Goal: Task Accomplishment & Management: Manage account settings

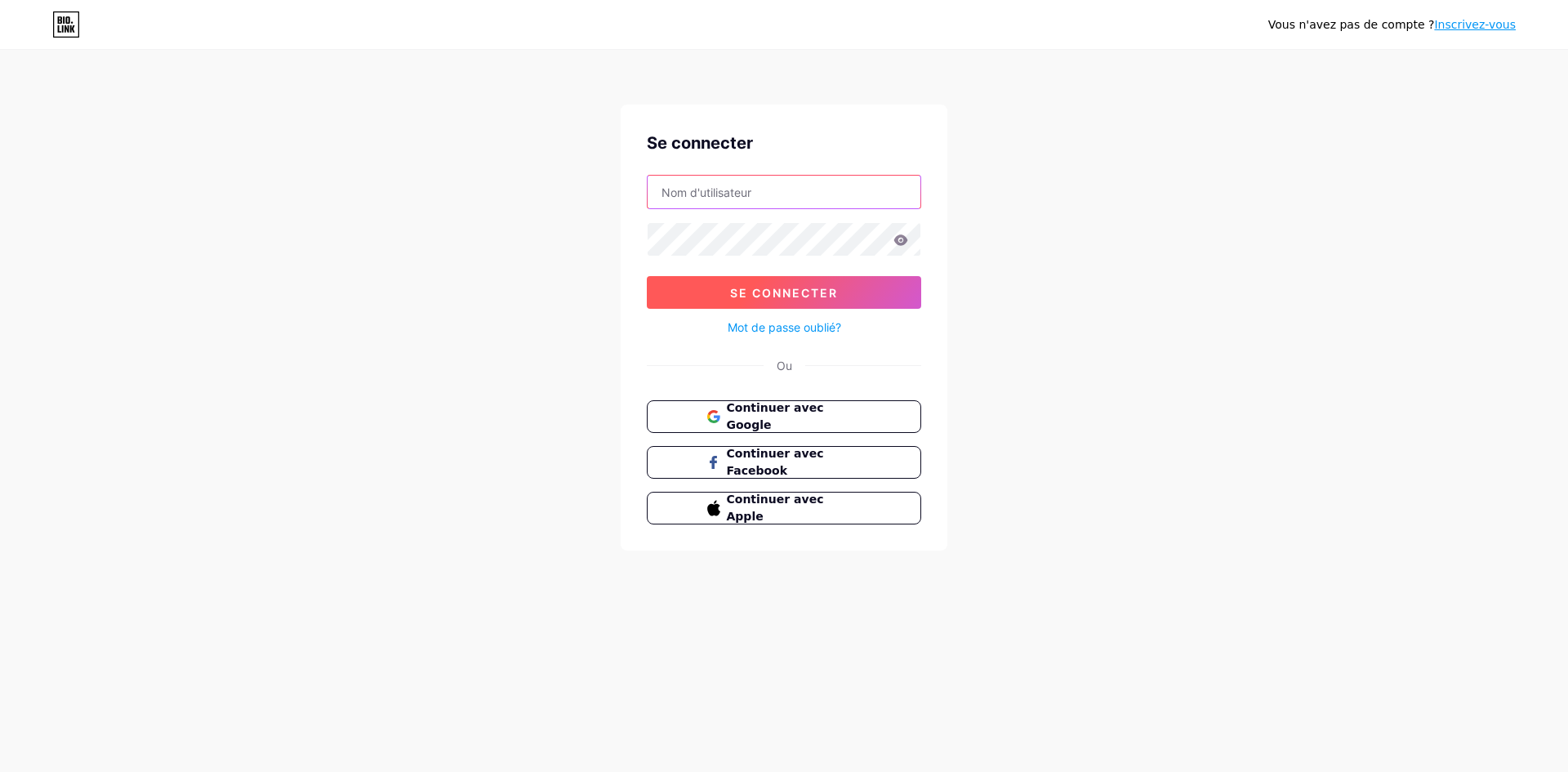
type input "[EMAIL_ADDRESS][DOMAIN_NAME]"
click at [761, 286] on font "Se connecter" at bounding box center [784, 293] width 107 height 14
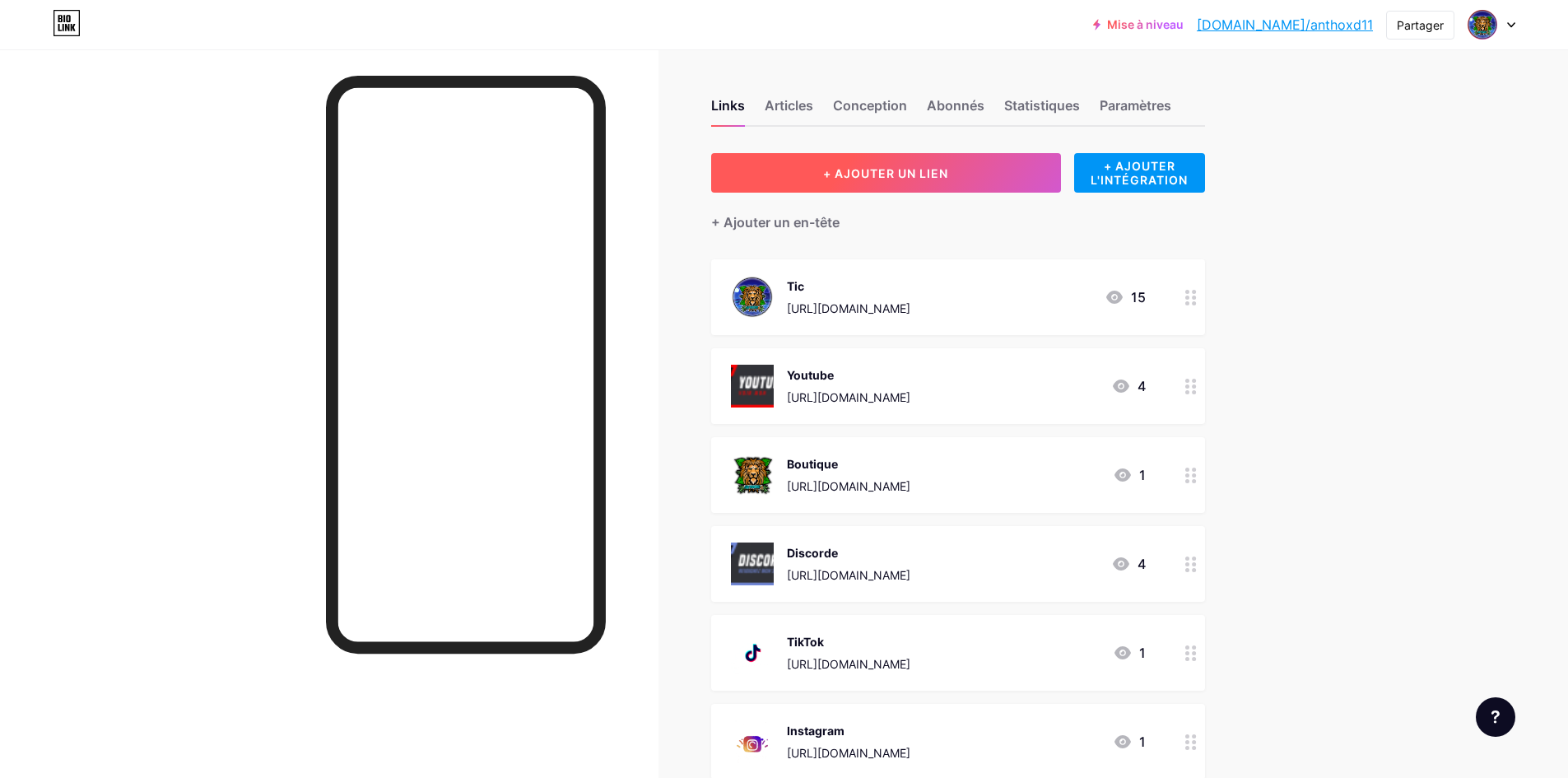
click at [828, 172] on font "+ AJOUTER UN LIEN" at bounding box center [885, 173] width 125 height 14
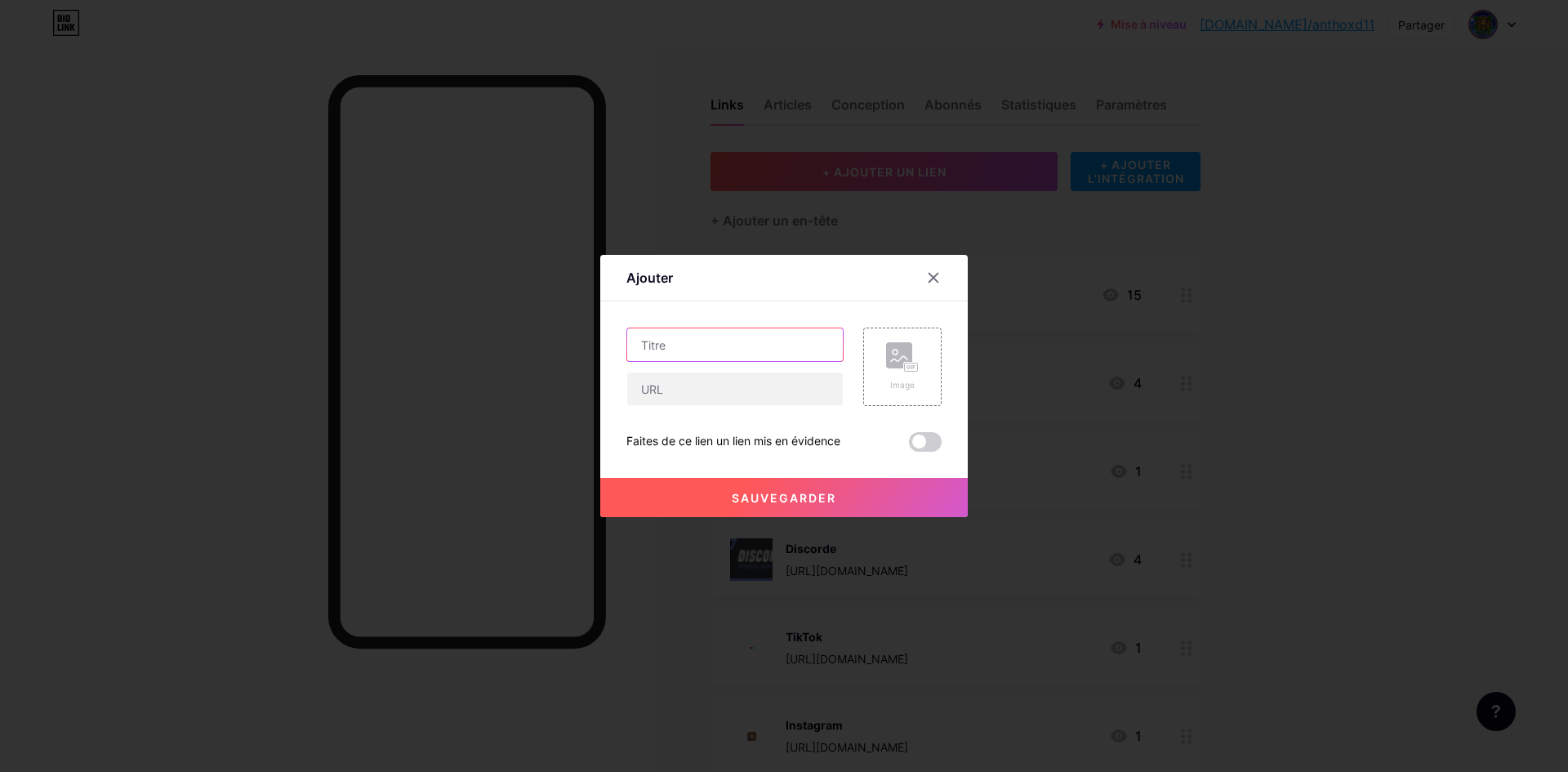
click at [788, 343] on input "text" at bounding box center [734, 345] width 216 height 33
type input "Facebook"
click at [919, 379] on div "Image" at bounding box center [902, 366] width 78 height 79
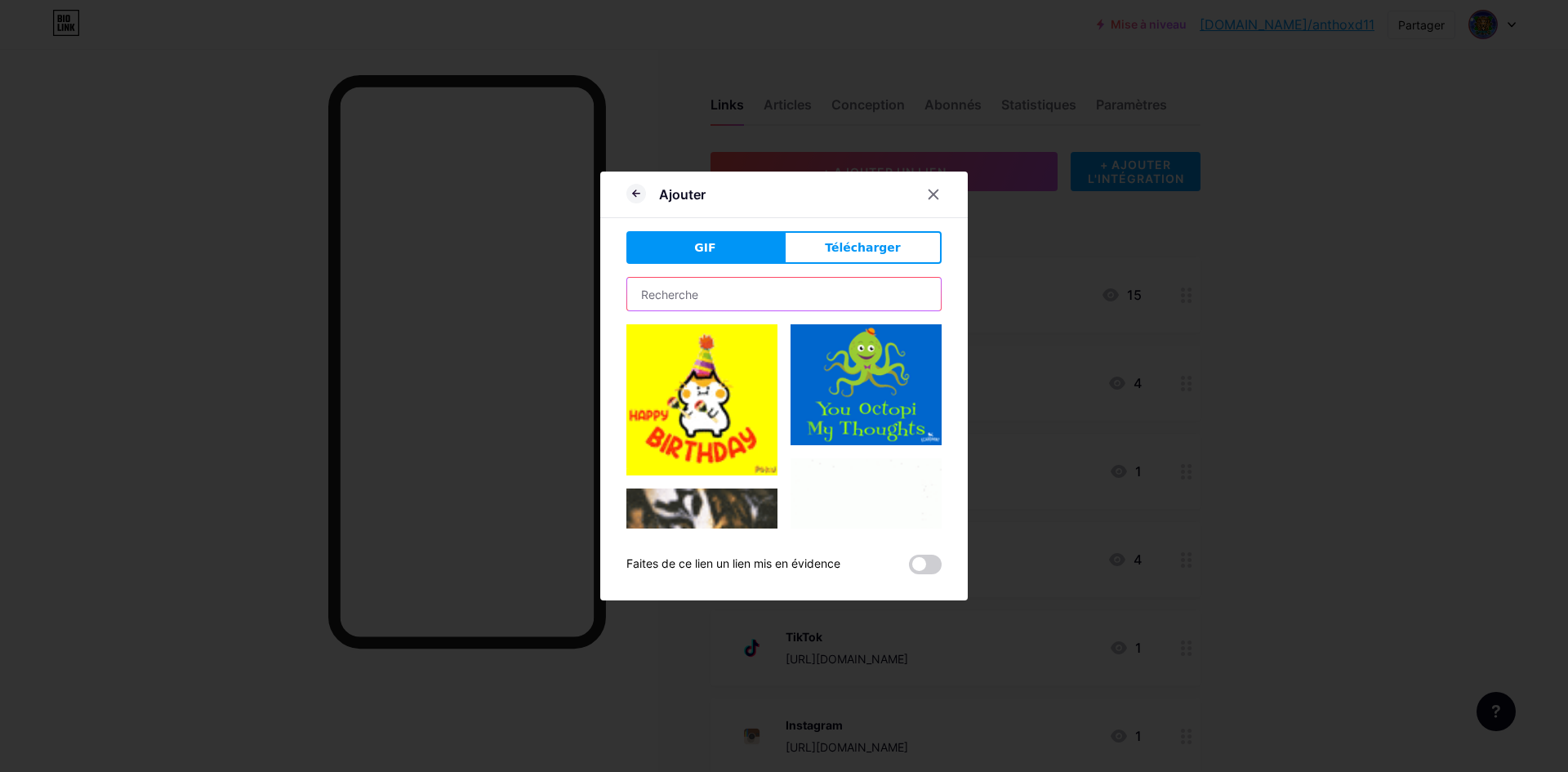
click at [842, 292] on input "text" at bounding box center [784, 294] width 314 height 33
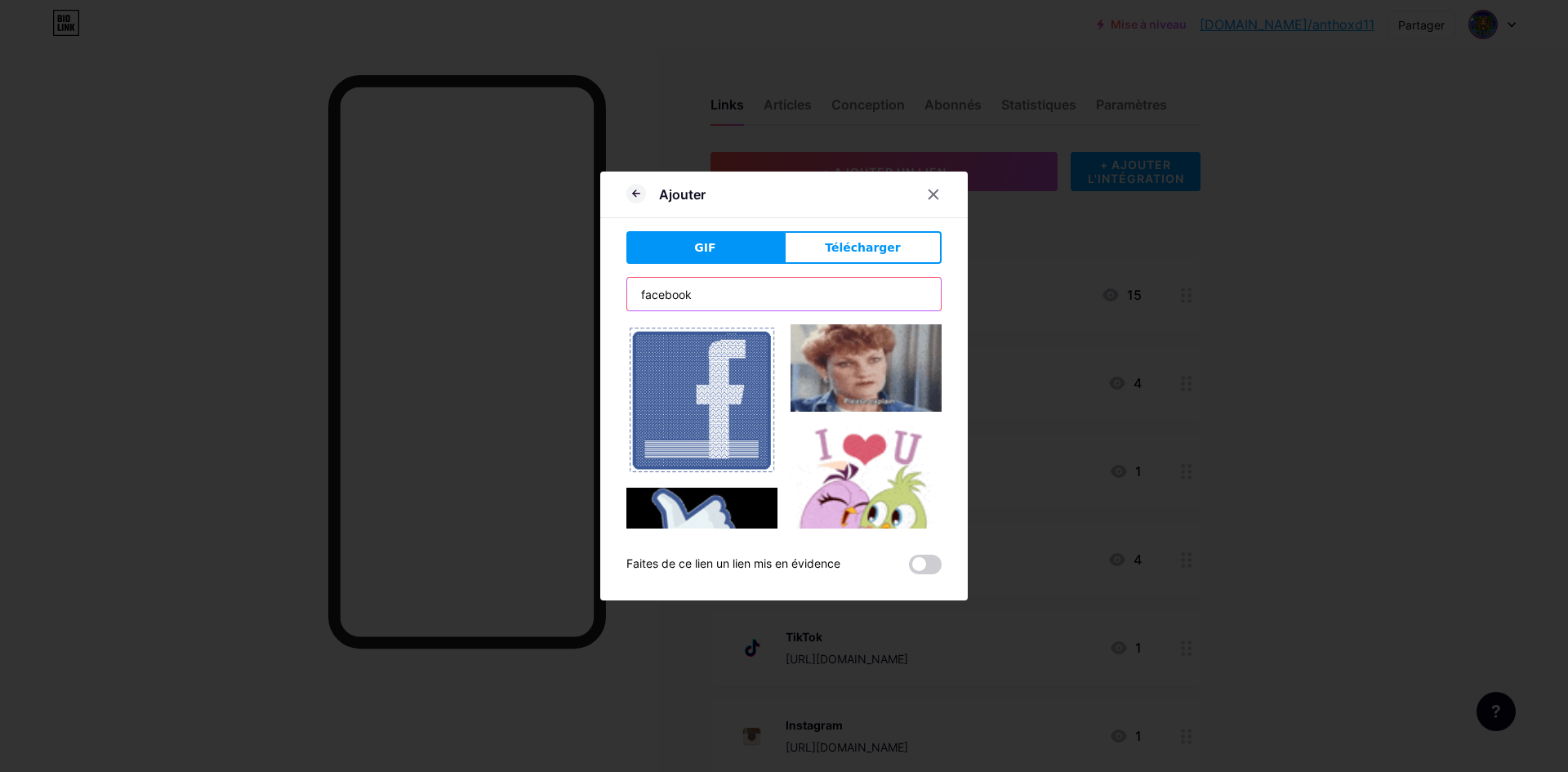
type input "facebook"
click at [720, 399] on img at bounding box center [701, 399] width 151 height 150
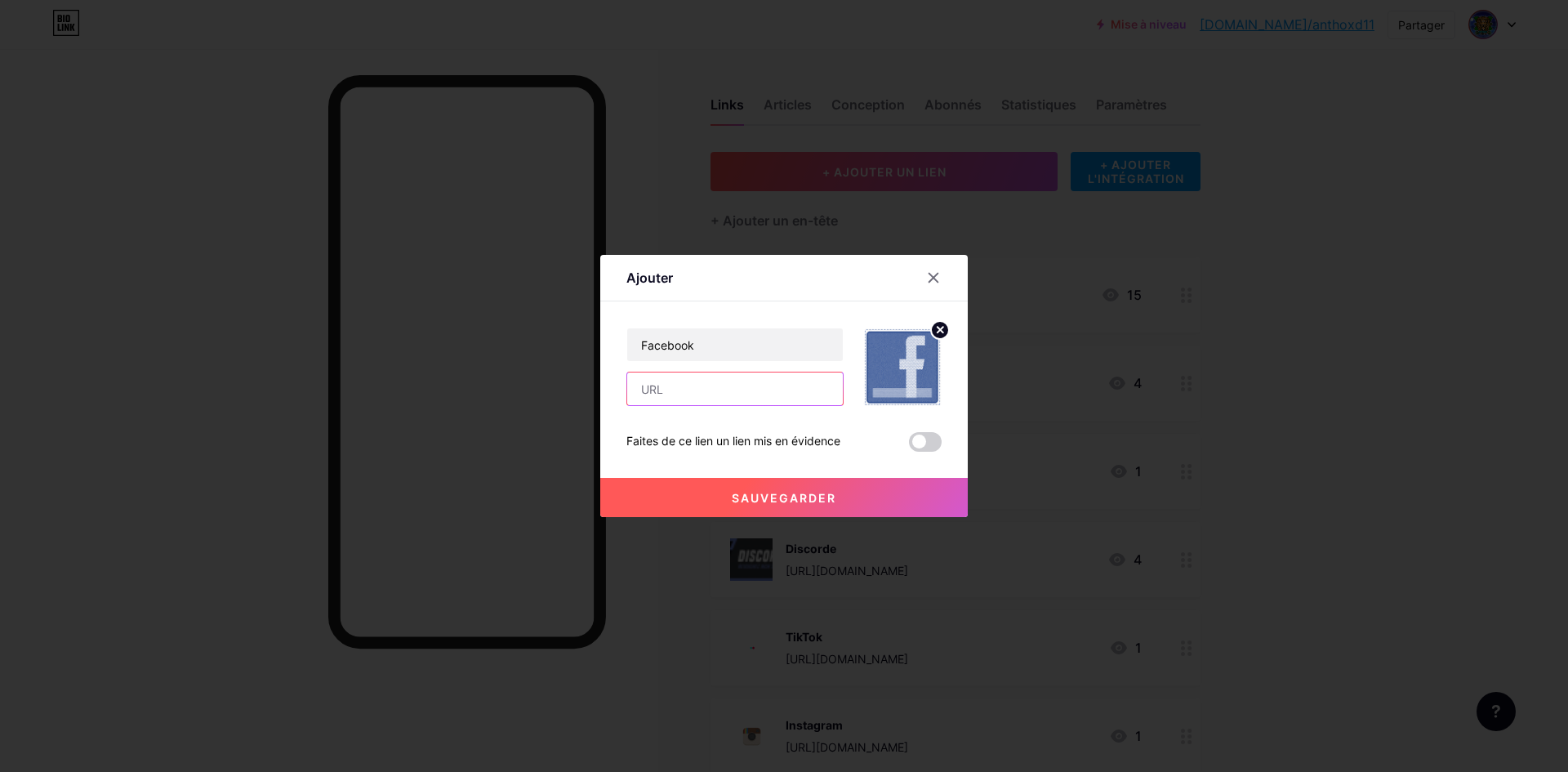
click at [717, 388] on input "text" at bounding box center [734, 389] width 216 height 33
paste input "[URL][DOMAIN_NAME]"
type input "[URL][DOMAIN_NAME]"
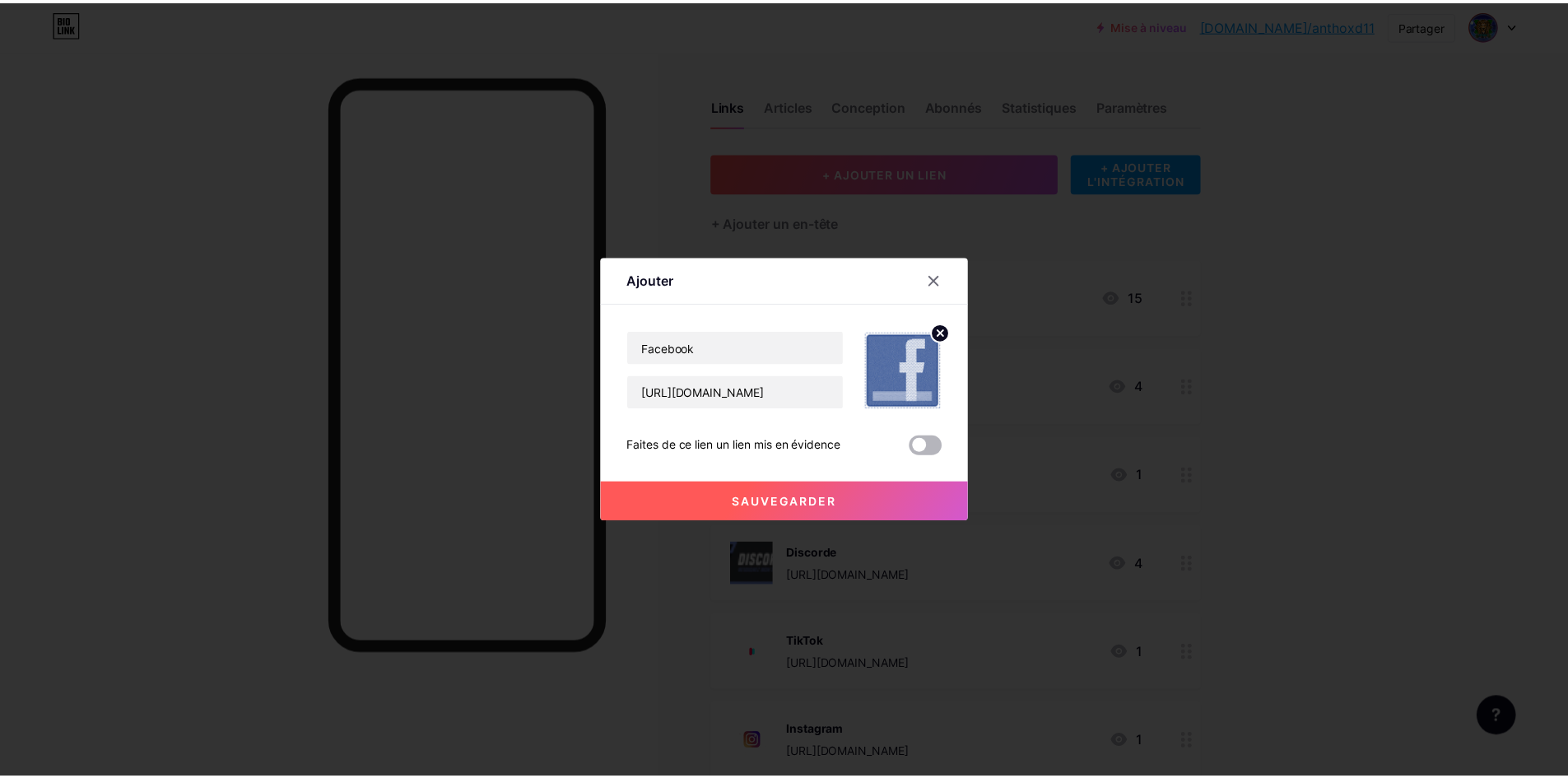
scroll to position [0, 0]
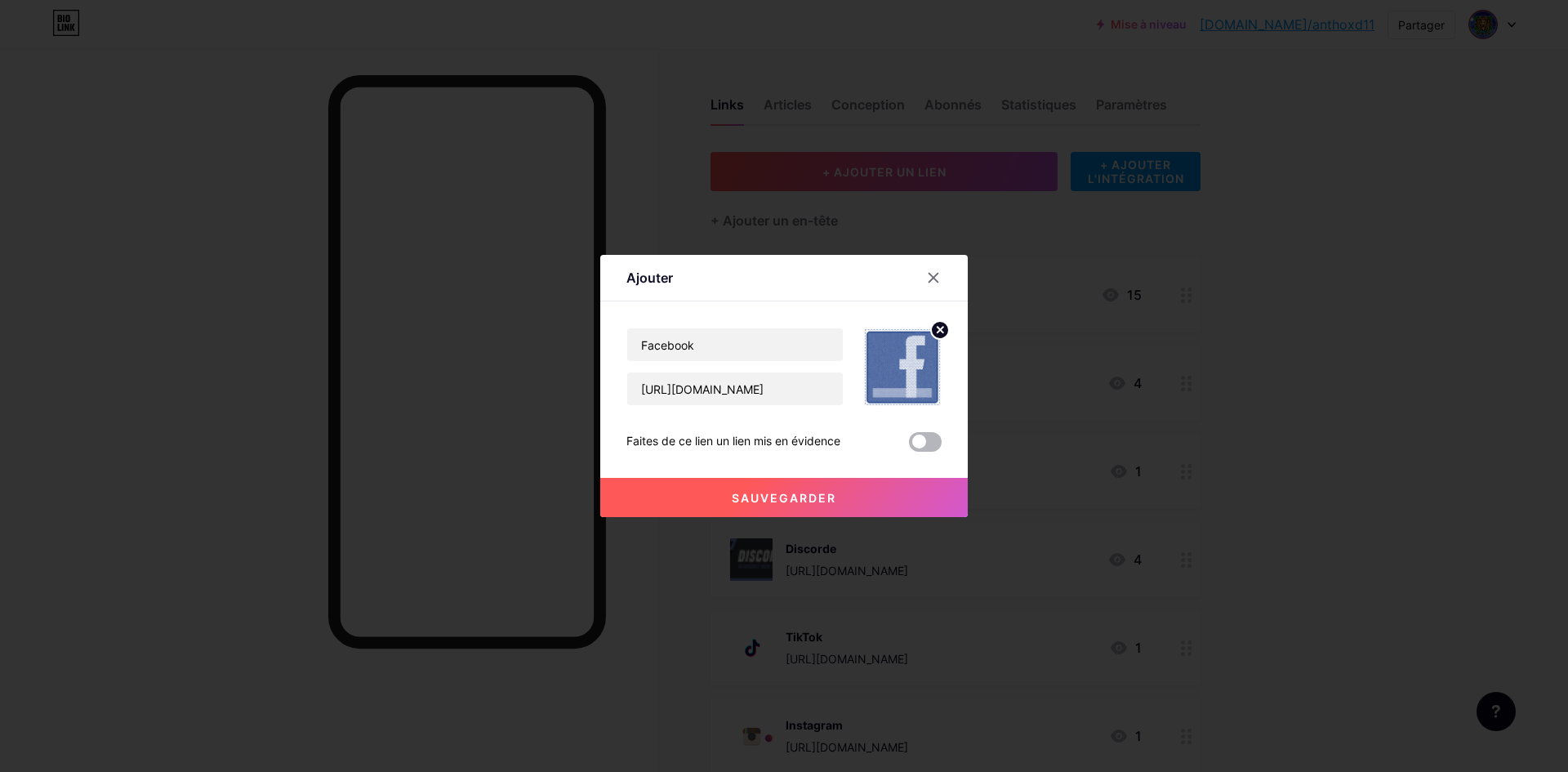
click at [929, 446] on span at bounding box center [925, 442] width 33 height 20
click at [909, 446] on input "checkbox" at bounding box center [909, 446] width 0 height 0
click at [786, 498] on font "Sauvegarder" at bounding box center [784, 498] width 105 height 14
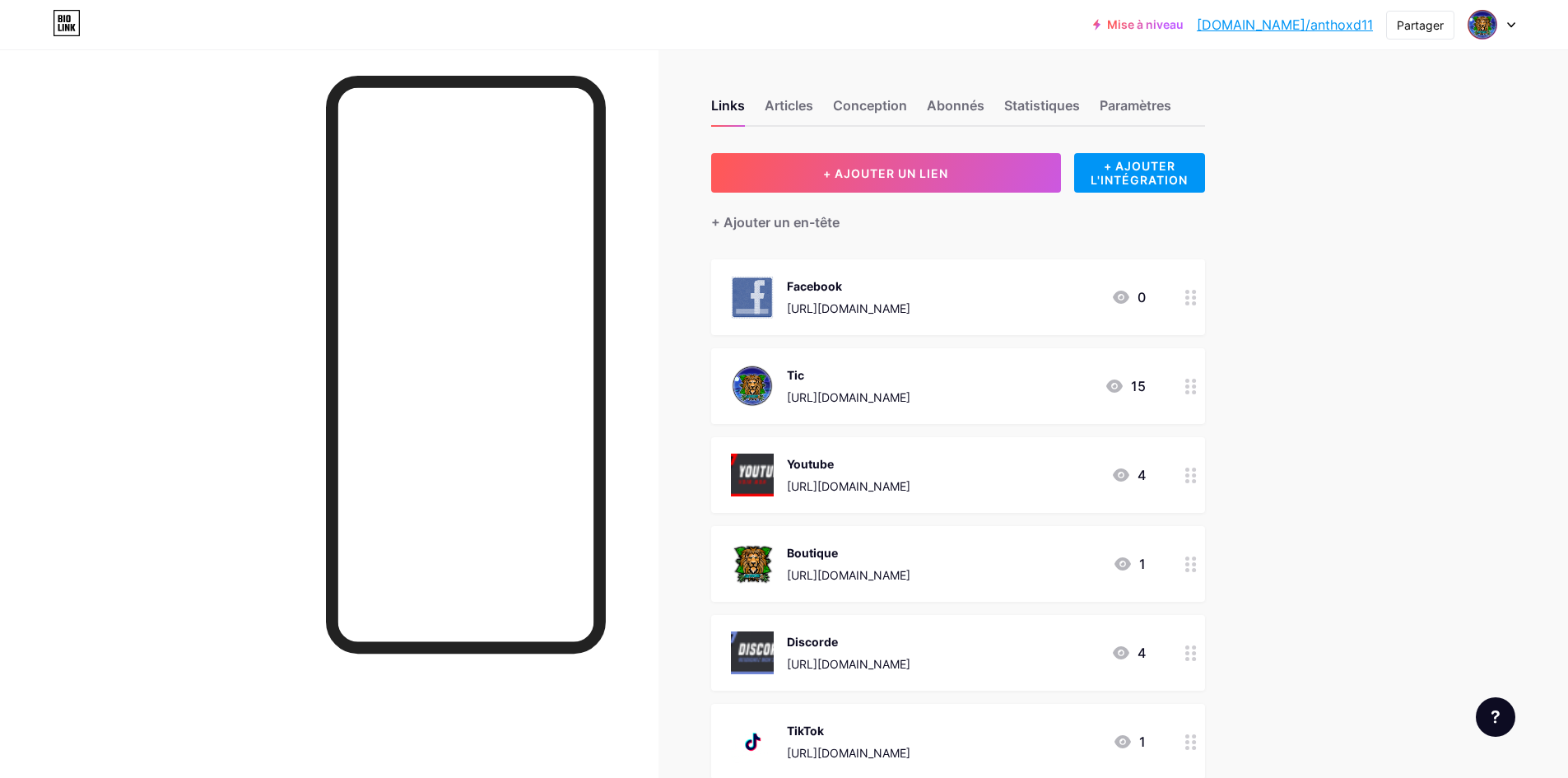
drag, startPoint x: 1086, startPoint y: 284, endPoint x: 1083, endPoint y: 326, distance: 42.1
click at [1083, 326] on div "Facebook [URL][DOMAIN_NAME] 0" at bounding box center [958, 297] width 494 height 76
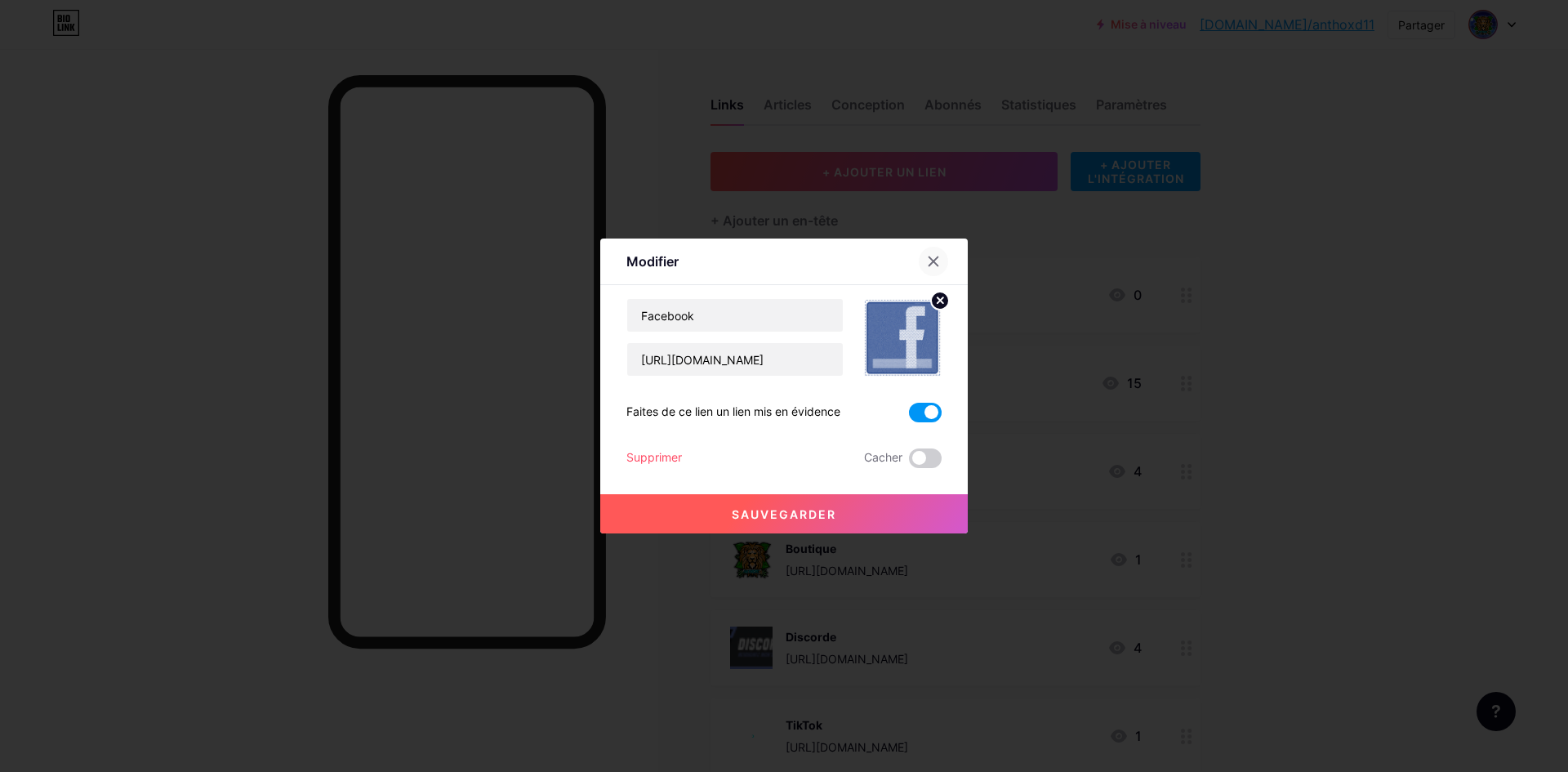
click at [933, 264] on icon at bounding box center [934, 261] width 13 height 13
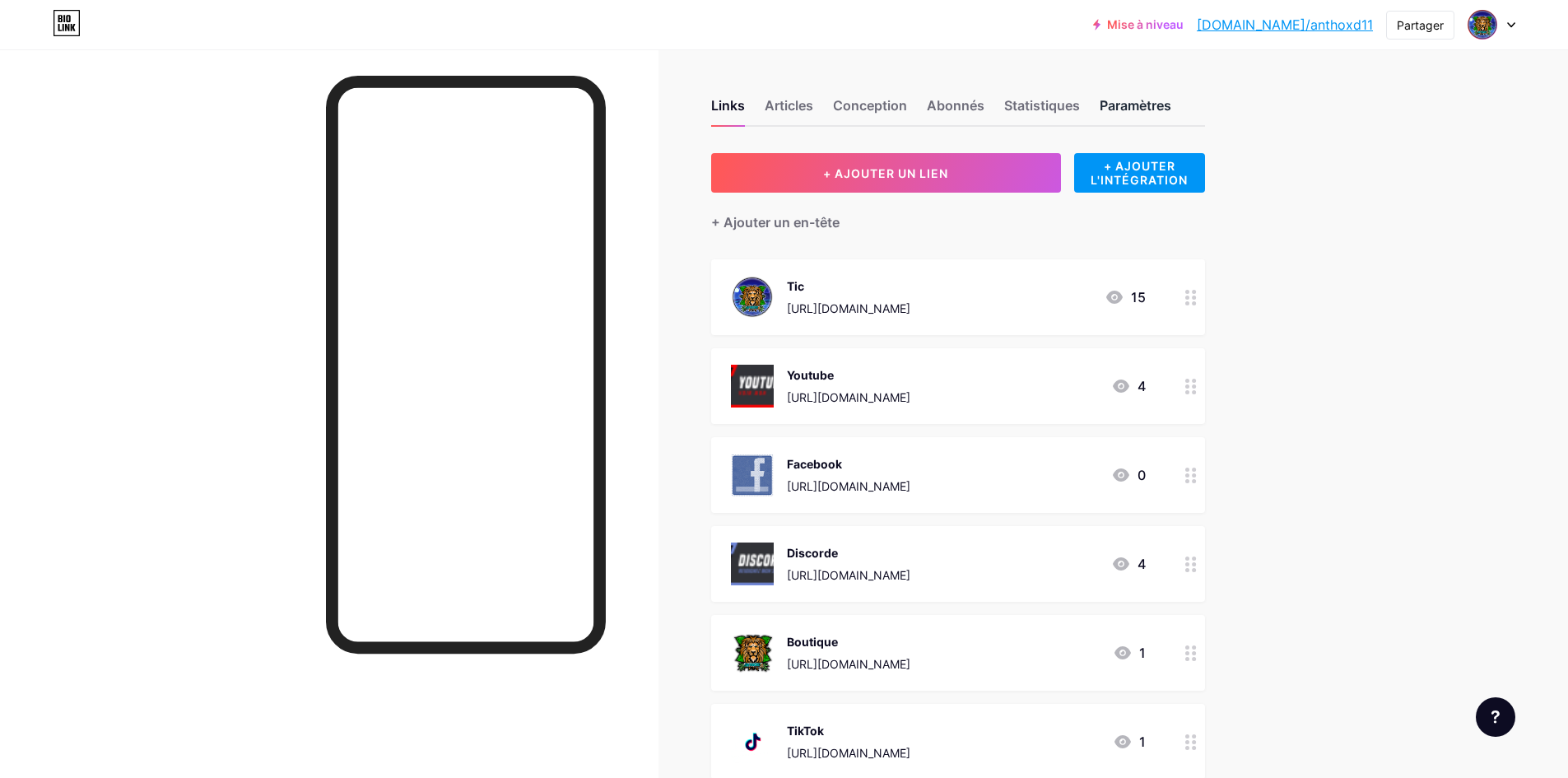
click at [1144, 107] on font "Paramètres" at bounding box center [1136, 106] width 72 height 17
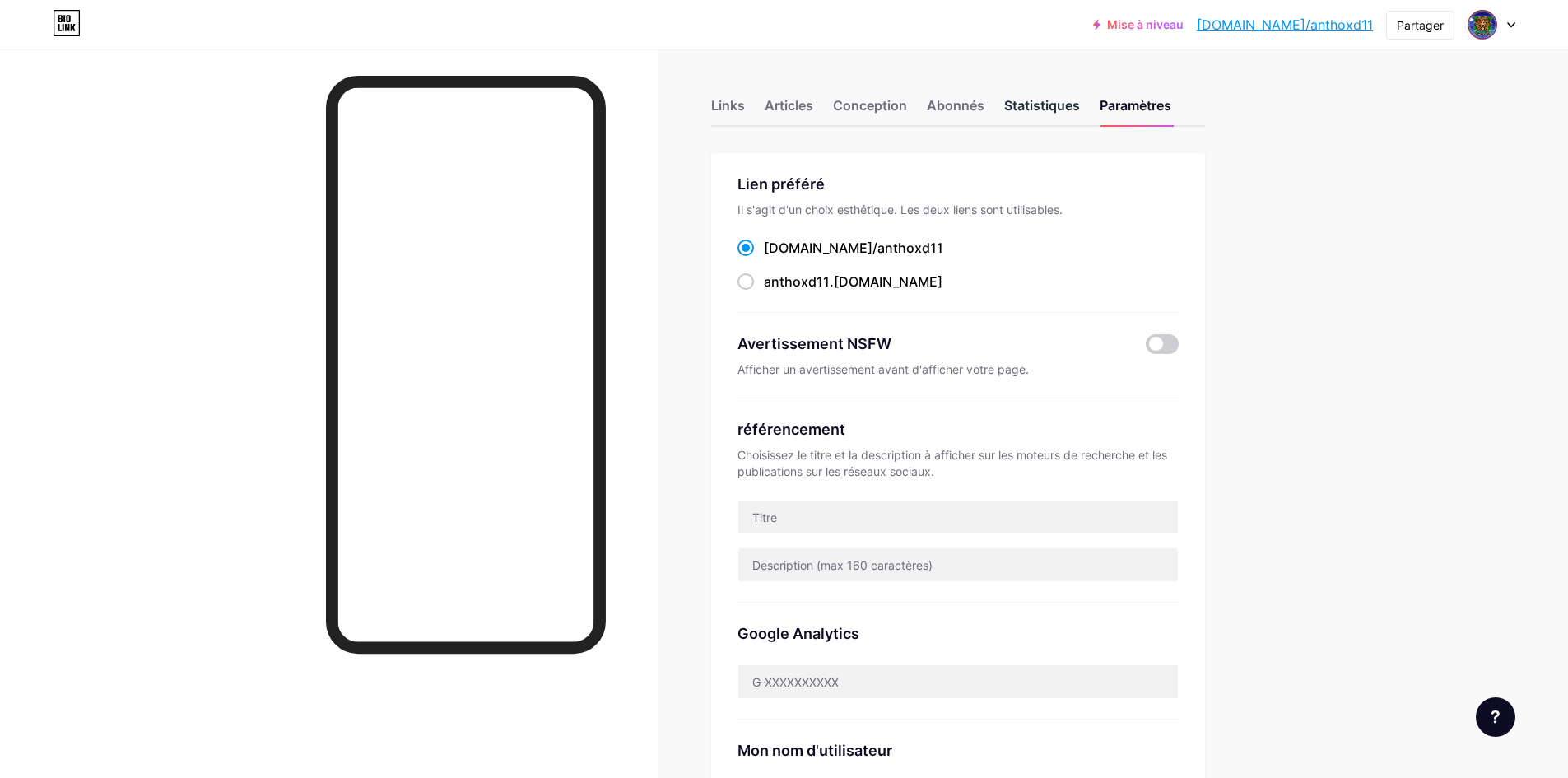
click at [1047, 109] on font "Statistiques" at bounding box center [1042, 106] width 76 height 17
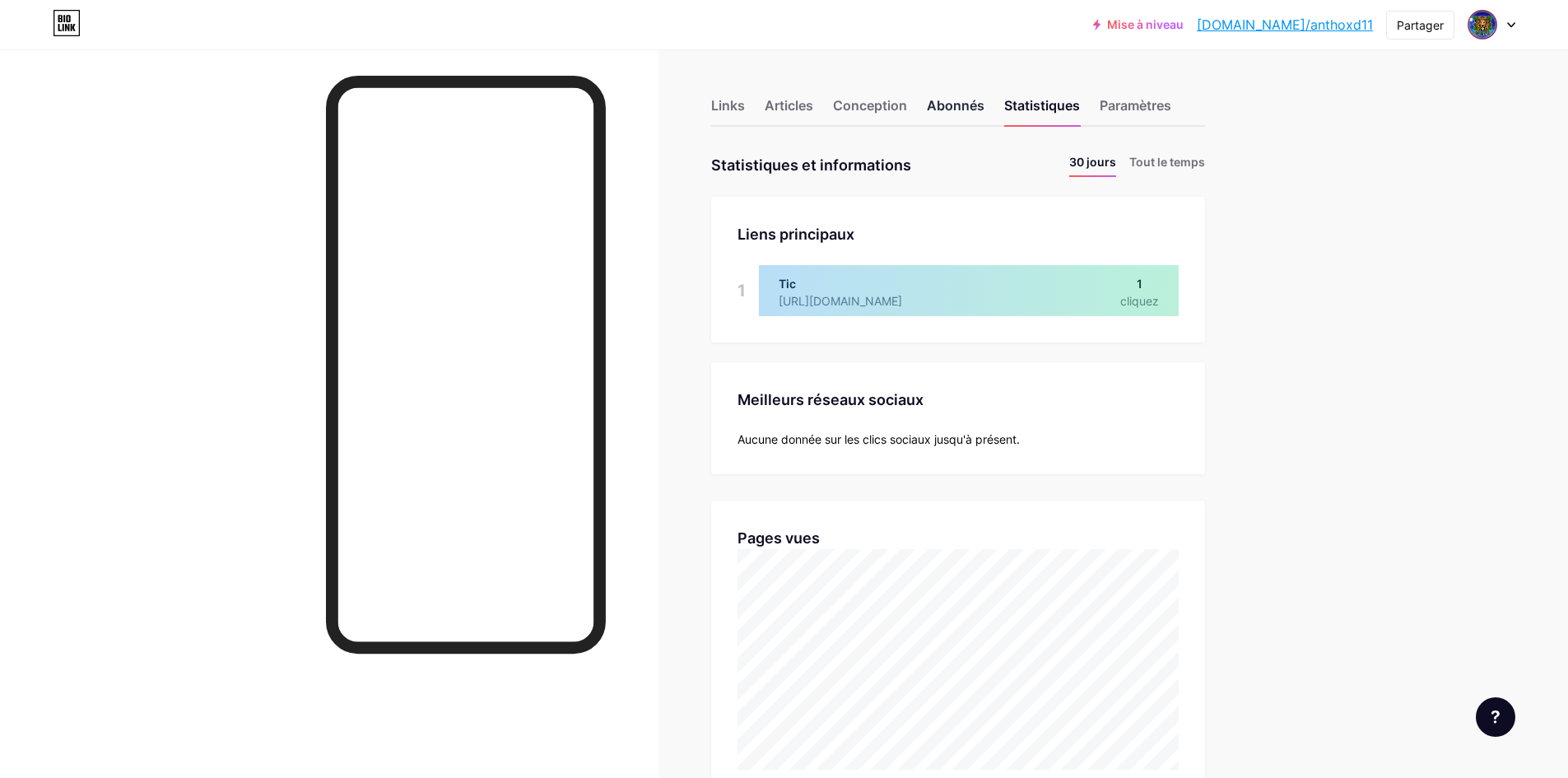
click at [957, 98] on font "Abonnés" at bounding box center [955, 106] width 57 height 17
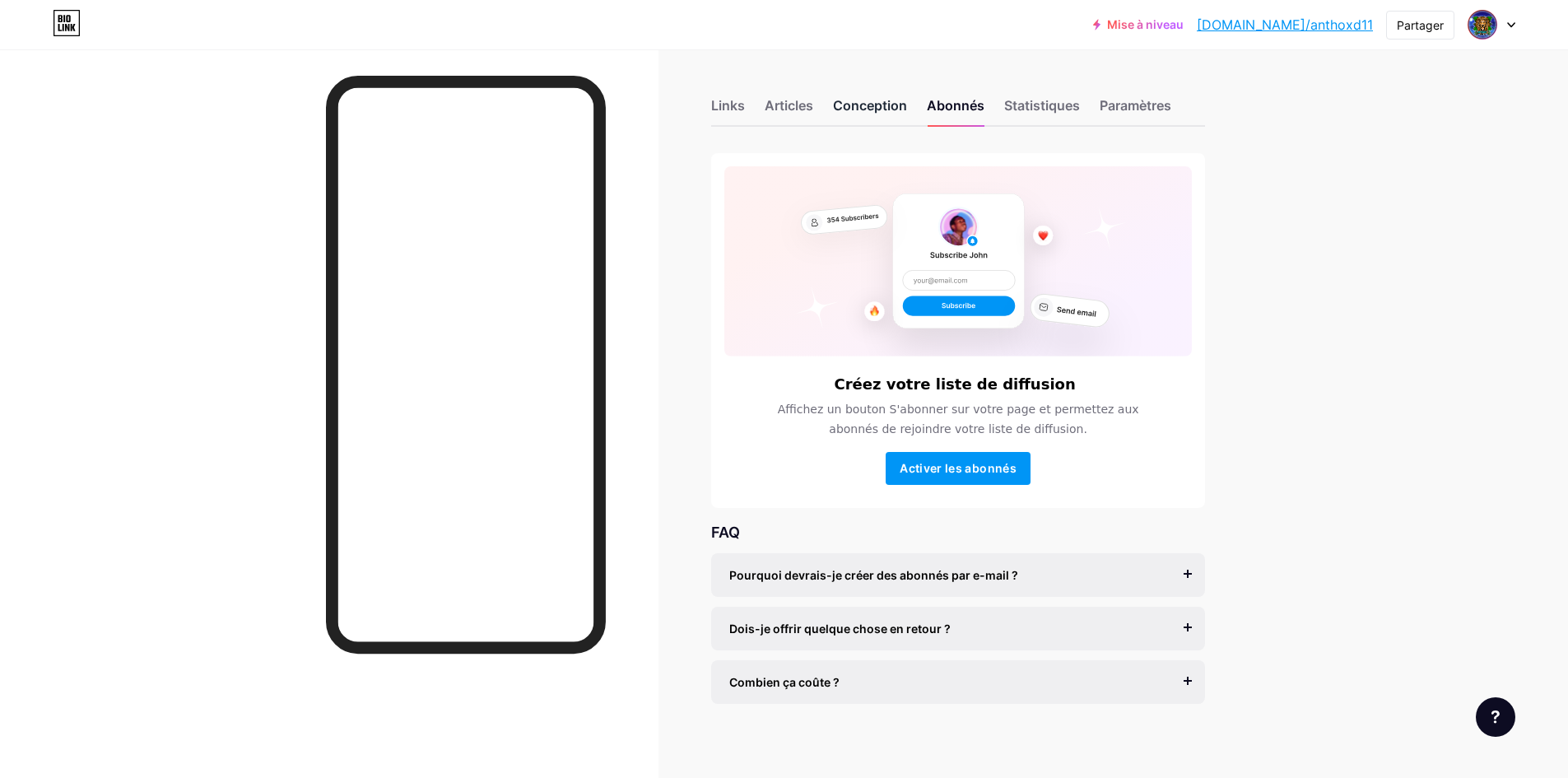
click at [882, 105] on font "Conception" at bounding box center [869, 106] width 74 height 17
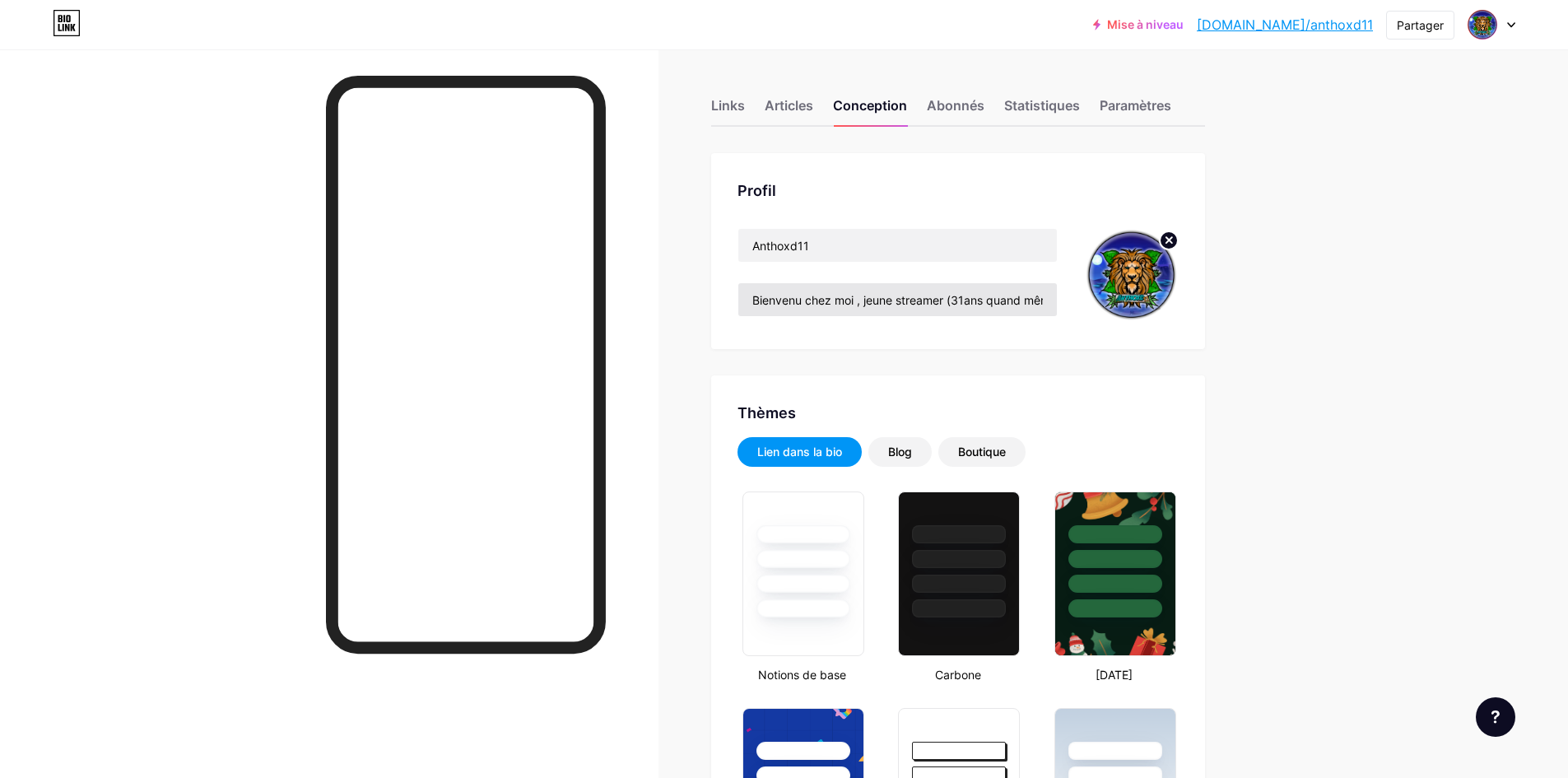
type input "#000000"
type input "#ffffff"
click at [973, 304] on input "Bienvenu chez moi , jeune streamer (31ans quand même)" at bounding box center [898, 300] width 319 height 33
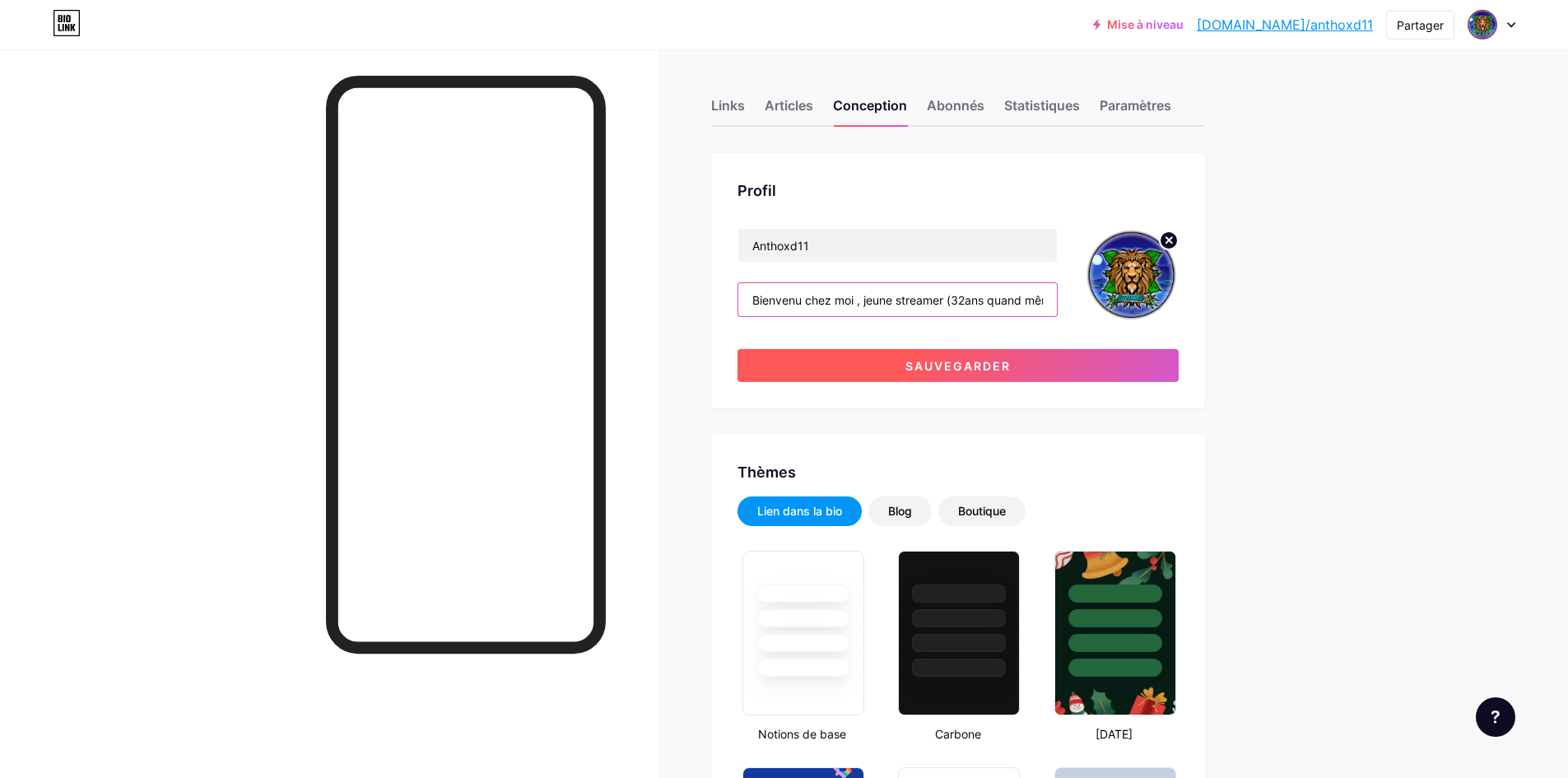
type input "Bienvenu chez moi , jeune streamer (32ans quand même)"
click at [1001, 373] on button "Sauvegarder" at bounding box center [958, 366] width 441 height 33
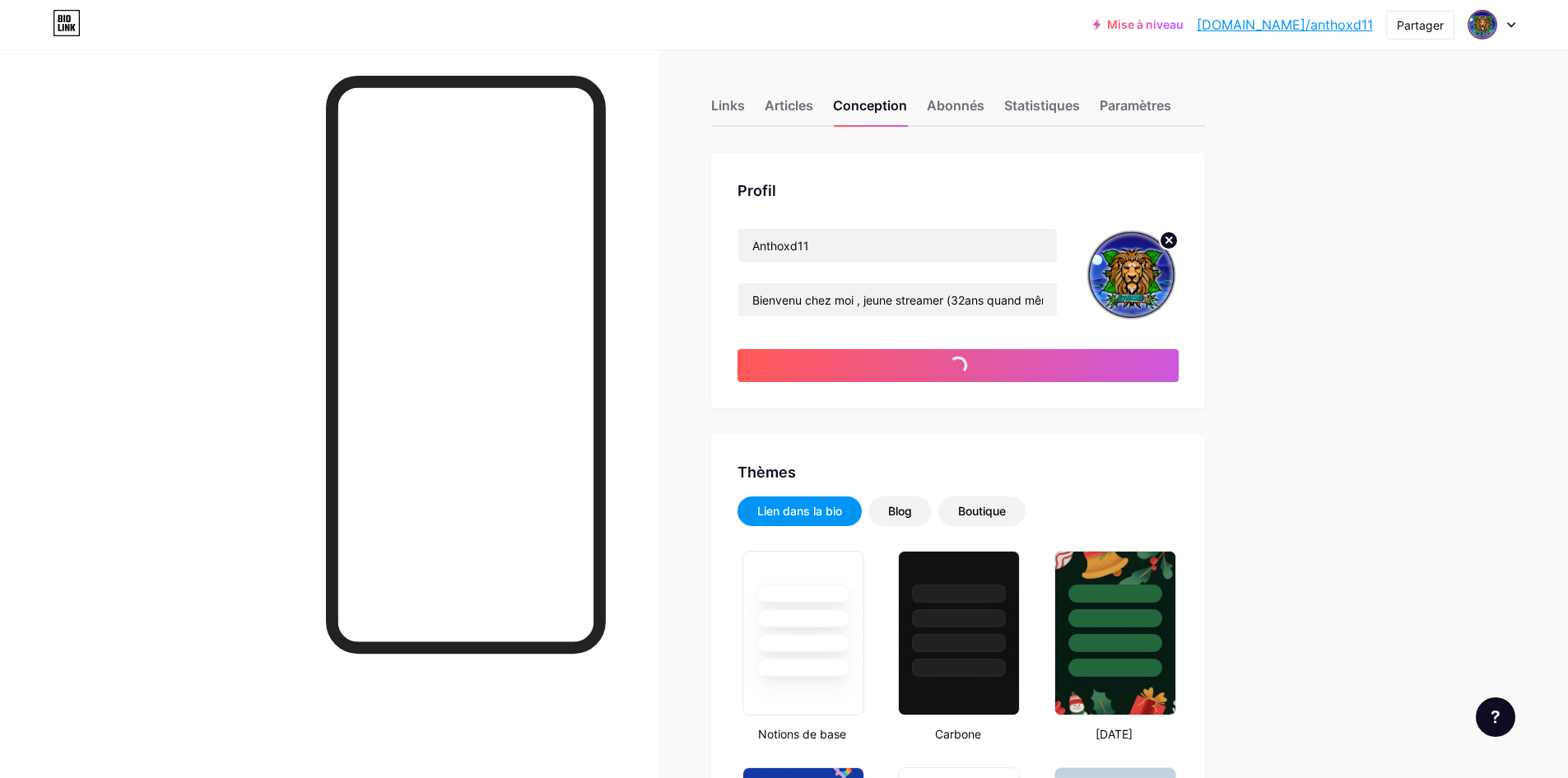
type input "#000000"
type input "#ffffff"
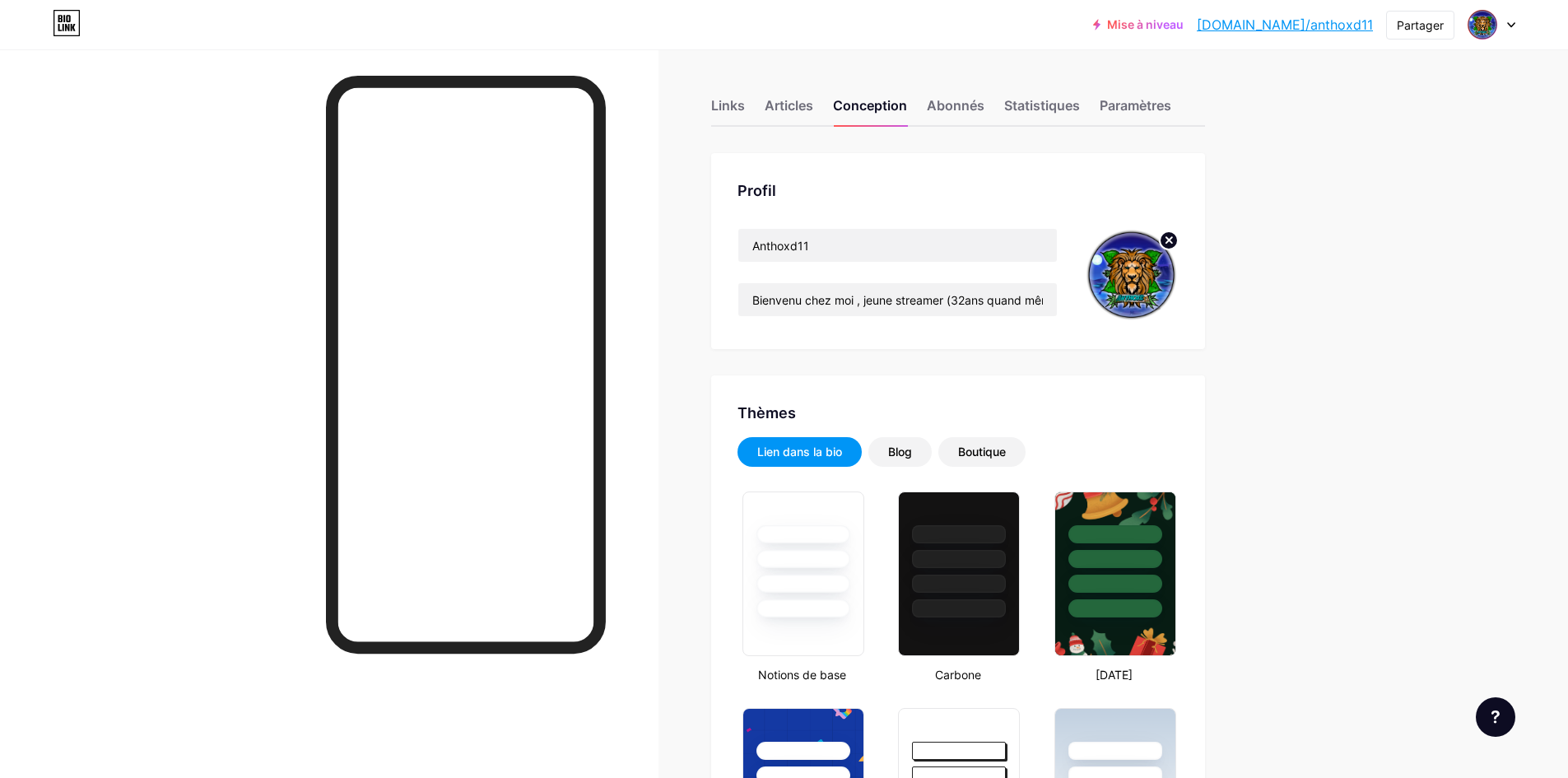
click at [1183, 26] on font "Mise à niveau" at bounding box center [1145, 24] width 77 height 14
